Goal: Task Accomplishment & Management: Use online tool/utility

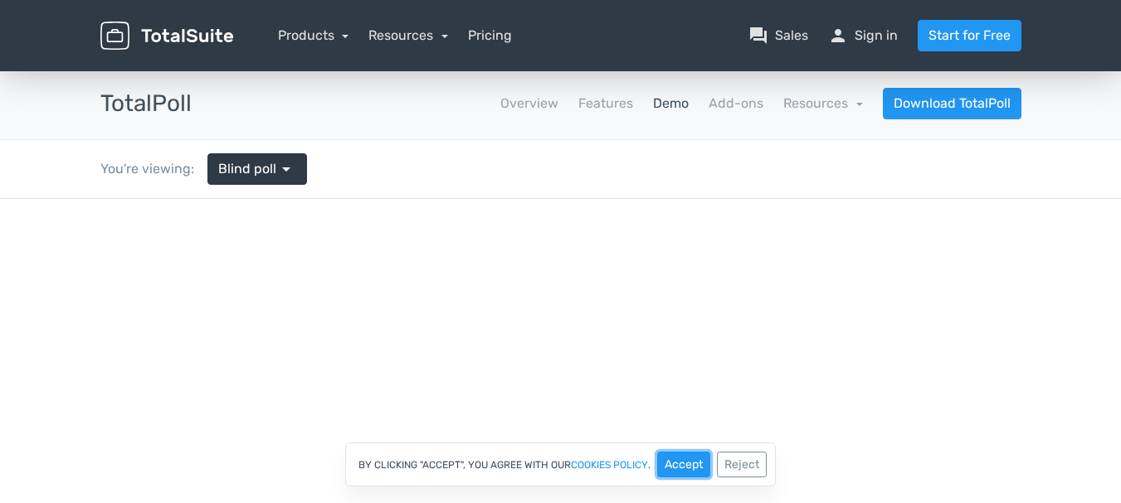
click at [675, 458] on button "Accept" at bounding box center [683, 465] width 53 height 26
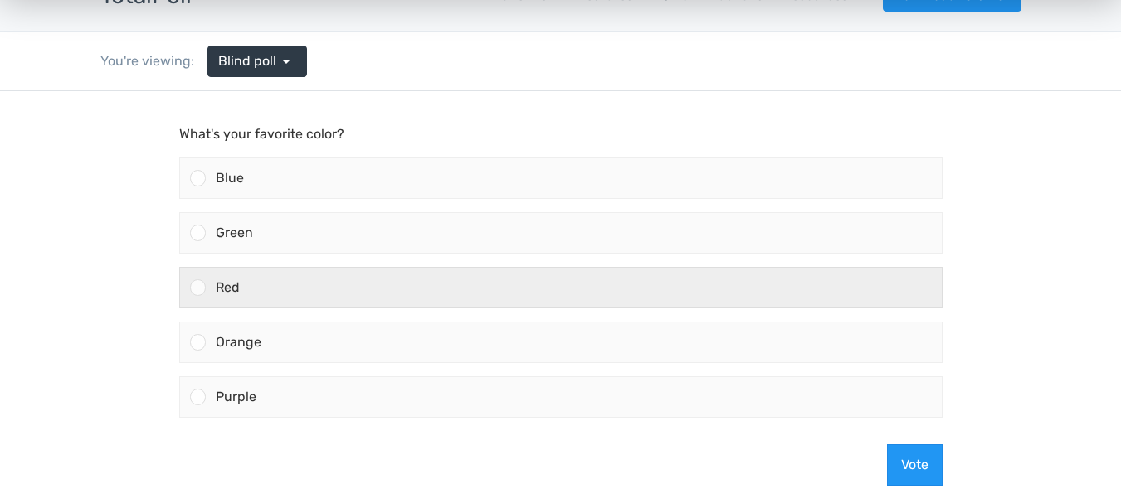
scroll to position [83, 0]
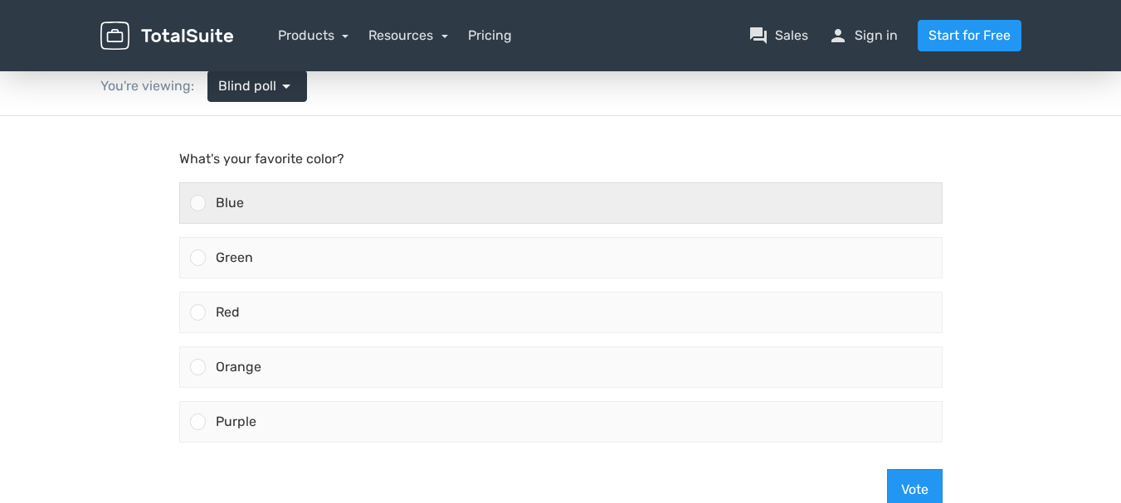
click at [283, 209] on div "Blue" at bounding box center [574, 203] width 736 height 40
click at [197, 203] on input "Blue" at bounding box center [197, 203] width 0 height 0
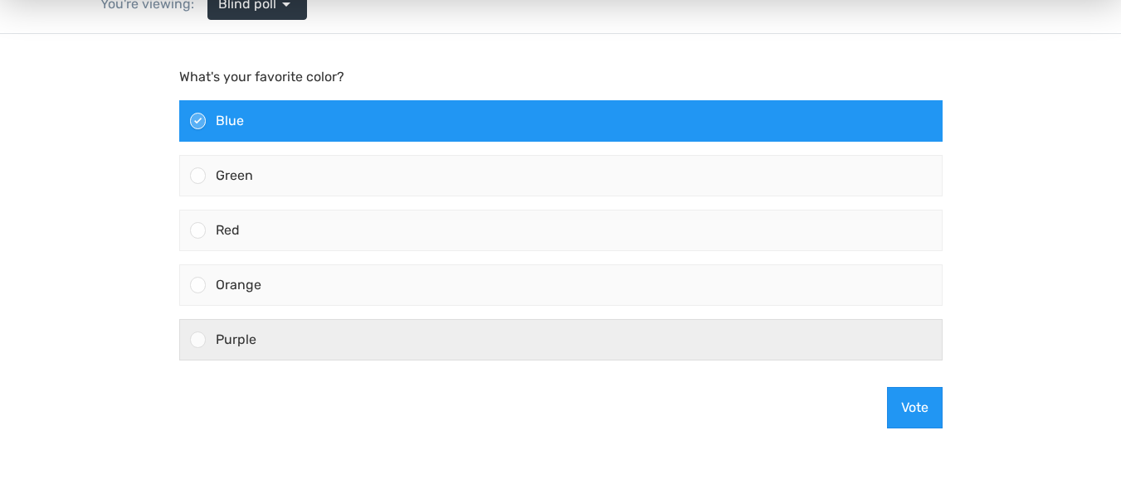
scroll to position [166, 0]
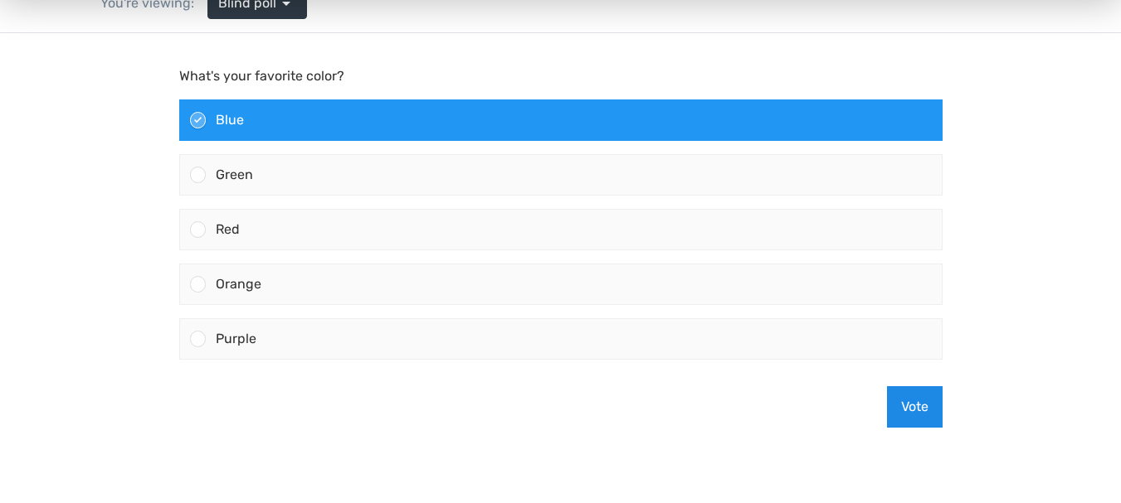
click at [902, 405] on button "Vote" at bounding box center [915, 407] width 56 height 41
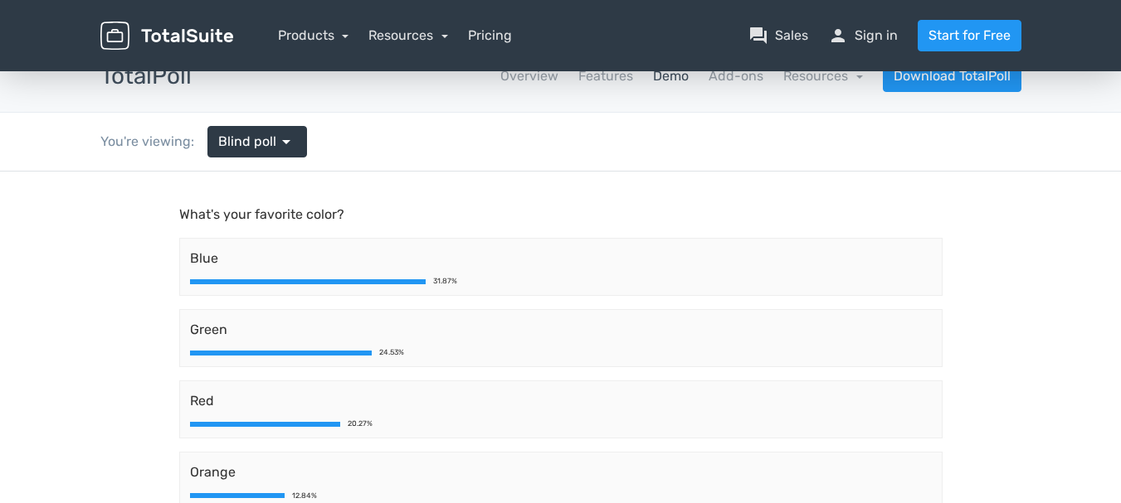
scroll to position [0, 0]
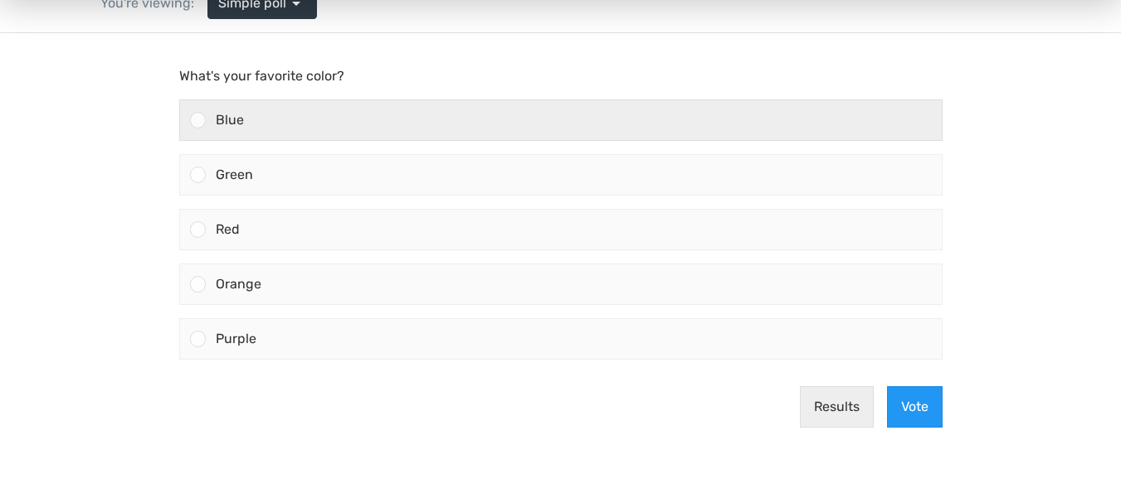
click at [189, 126] on div at bounding box center [193, 120] width 26 height 40
click at [197, 120] on input "Blue" at bounding box center [197, 120] width 0 height 0
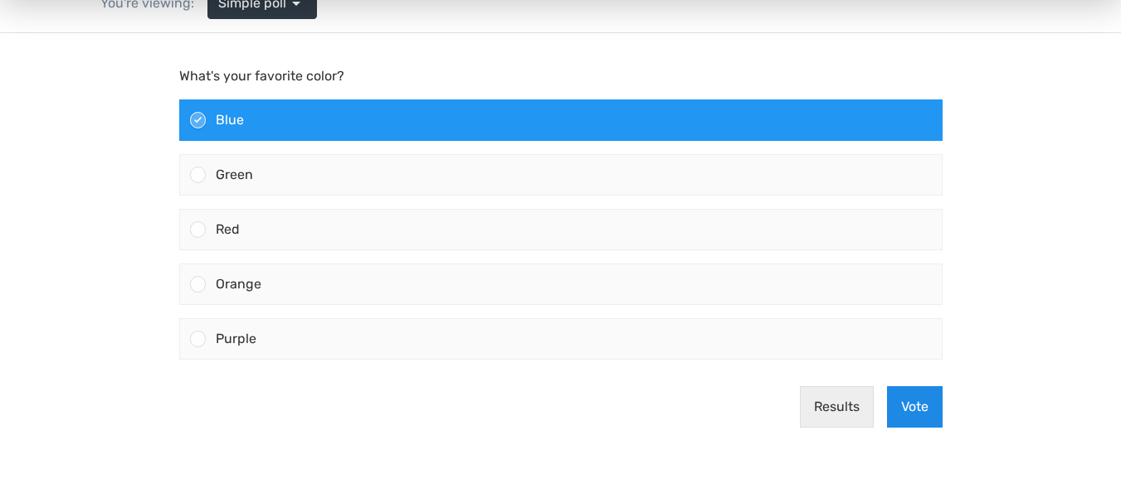
click at [897, 407] on button "Vote" at bounding box center [915, 407] width 56 height 41
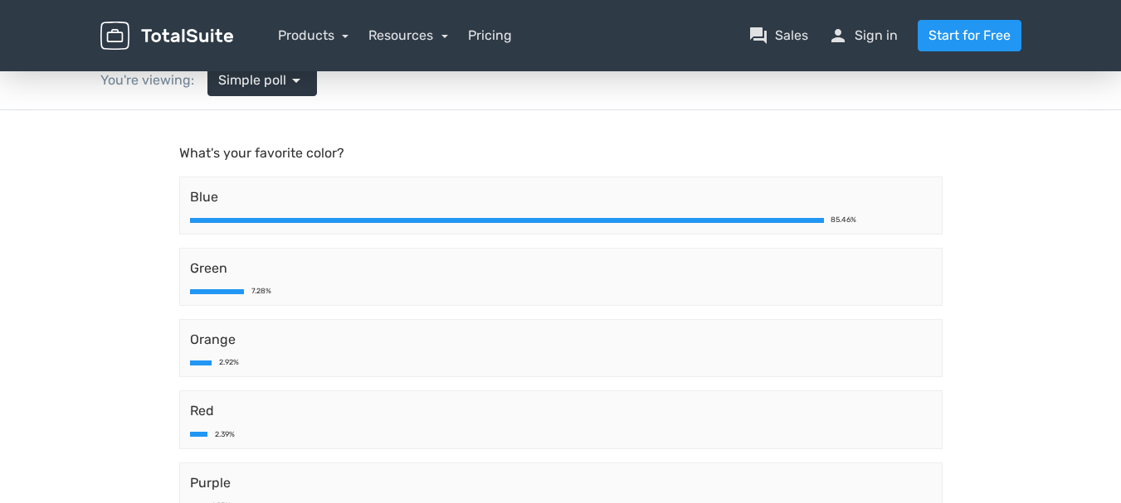
scroll to position [83, 0]
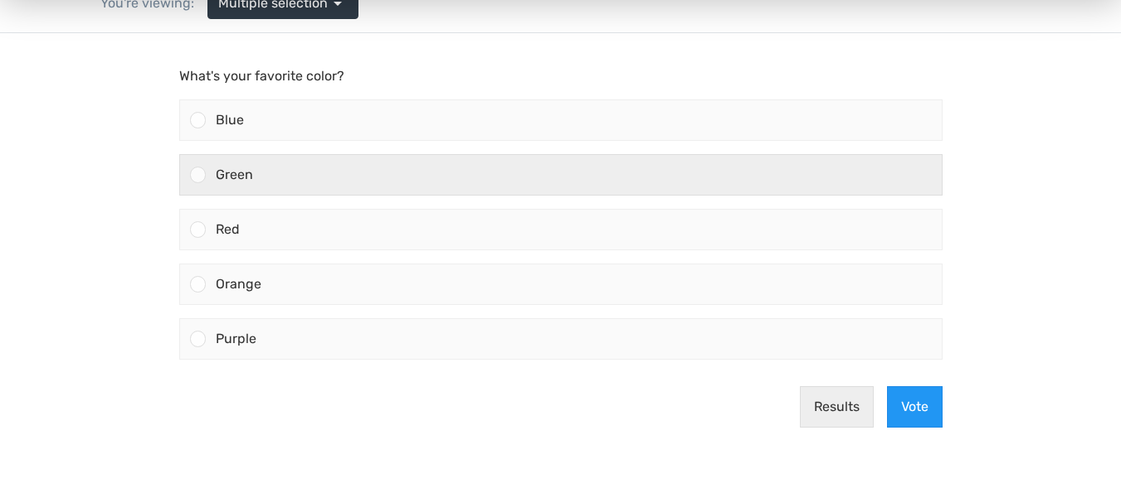
click at [309, 182] on div "Green" at bounding box center [574, 175] width 736 height 40
click at [197, 175] on input "Green" at bounding box center [197, 175] width 0 height 0
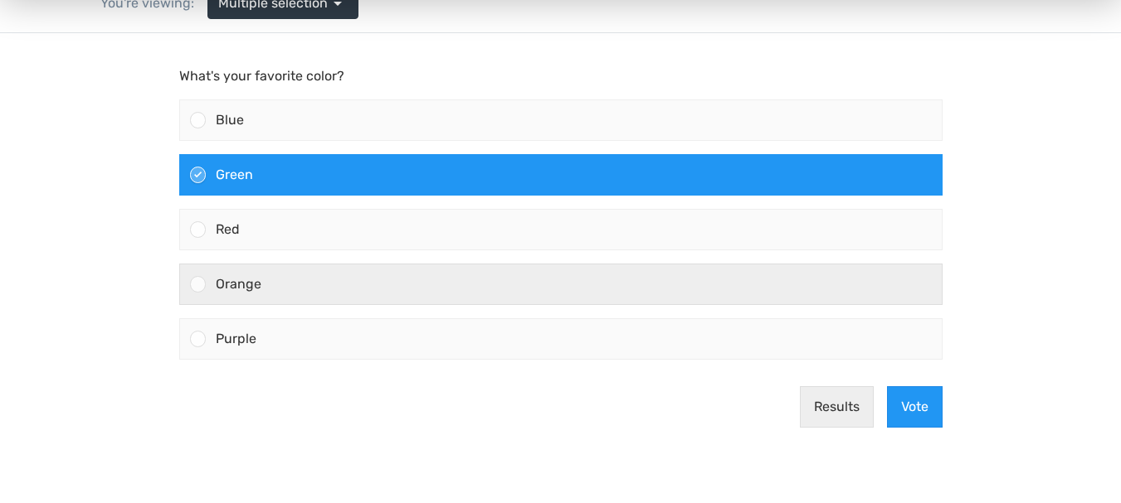
click at [240, 280] on span "Orange" at bounding box center [239, 284] width 46 height 16
click at [197, 285] on input "Orange" at bounding box center [197, 285] width 0 height 0
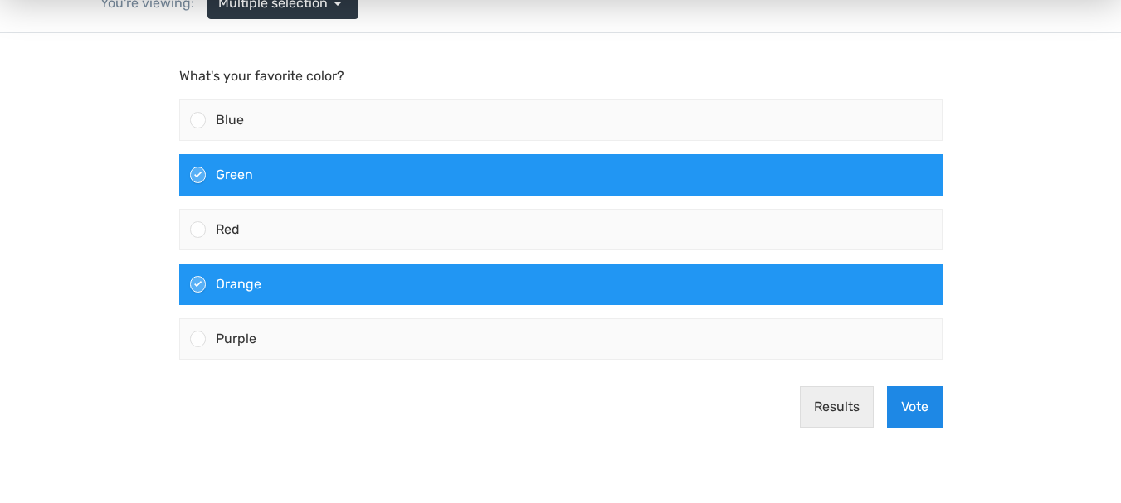
click at [912, 411] on button "Vote" at bounding box center [915, 407] width 56 height 41
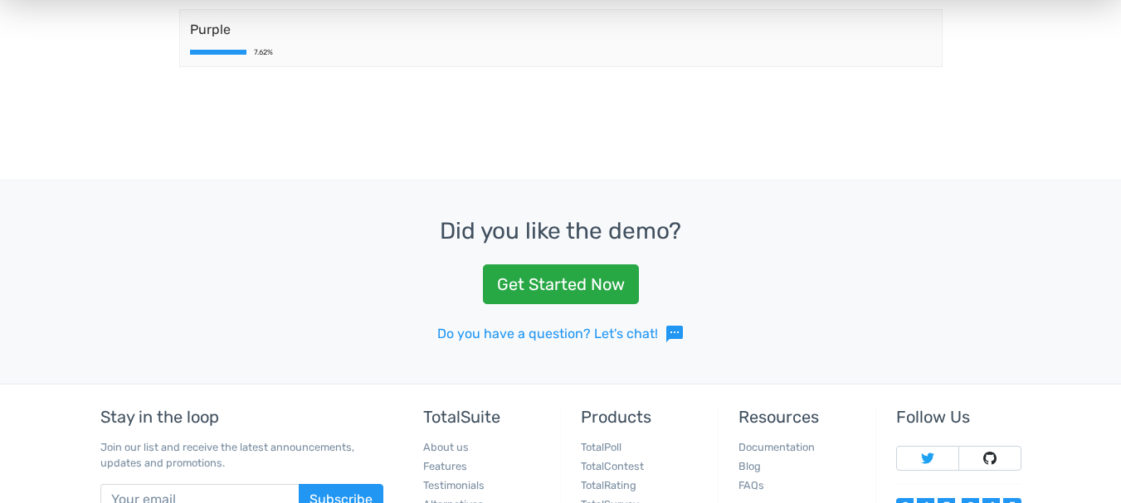
scroll to position [581, 0]
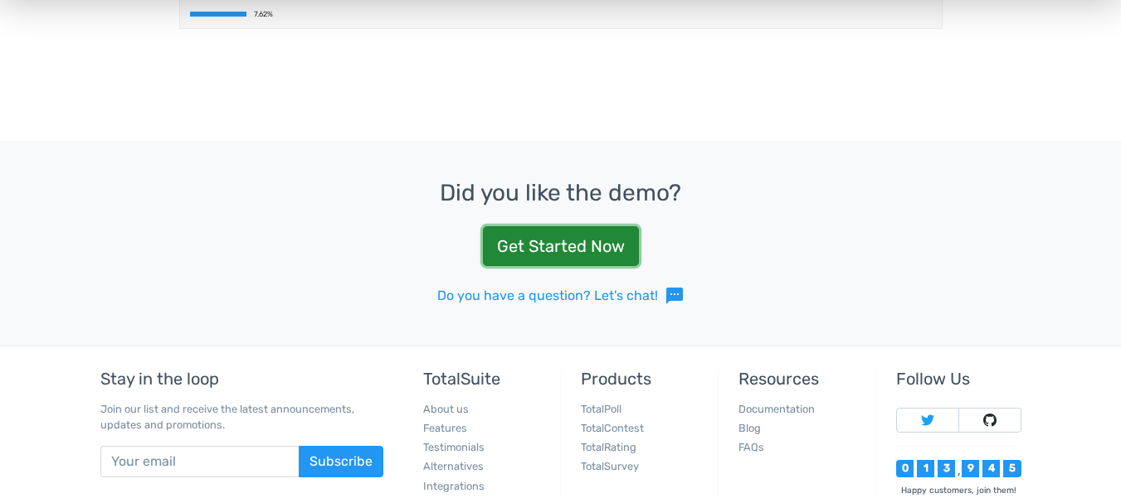
click at [576, 255] on link "Get Started Now" at bounding box center [561, 246] width 156 height 40
